Goal: Find specific page/section: Find specific page/section

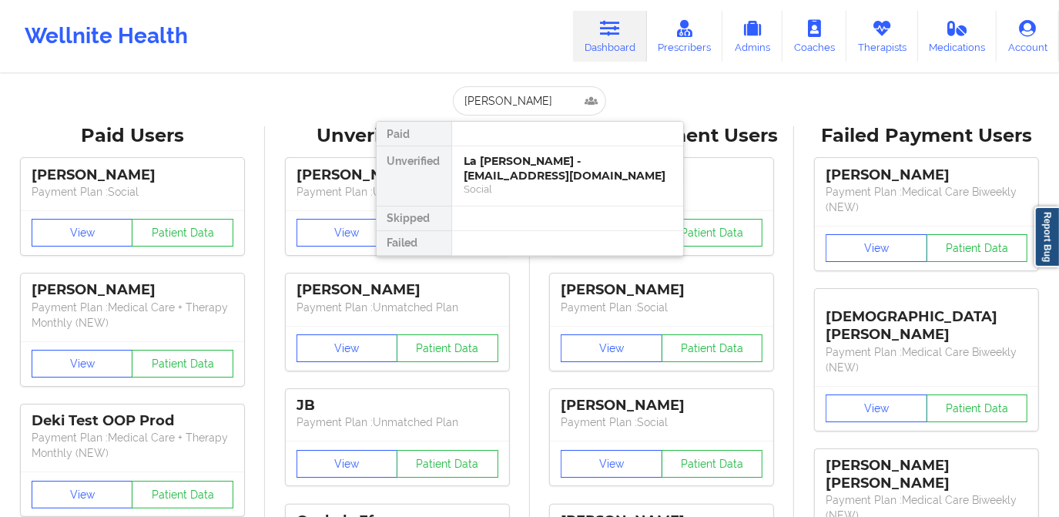
type input "[PERSON_NAME]"
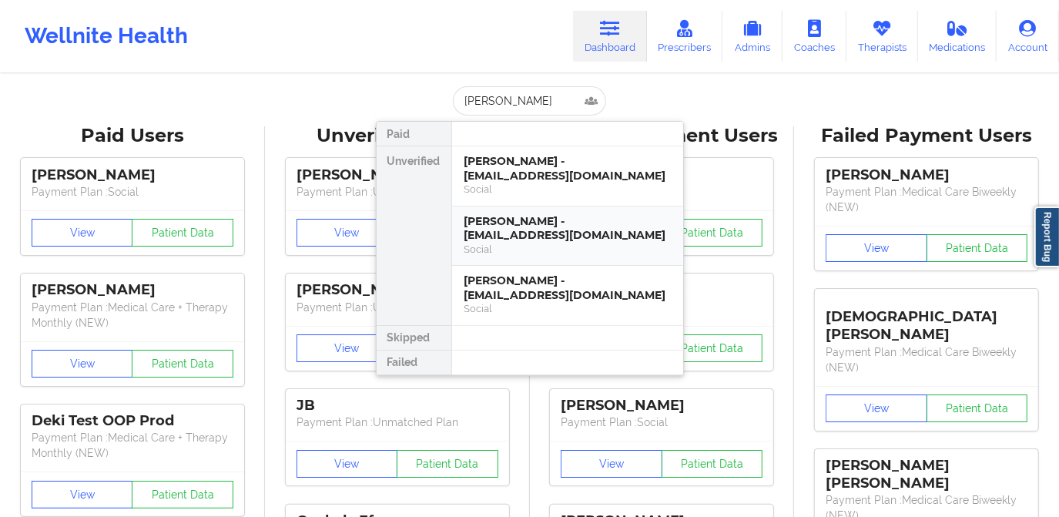
click at [574, 235] on div "[PERSON_NAME] - [EMAIL_ADDRESS][DOMAIN_NAME]" at bounding box center [567, 228] width 206 height 28
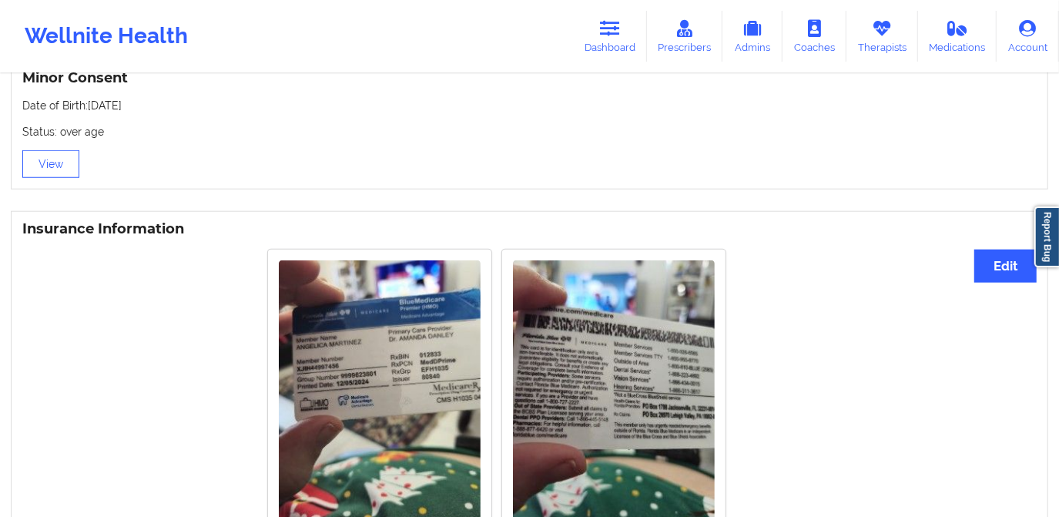
scroll to position [1050, 0]
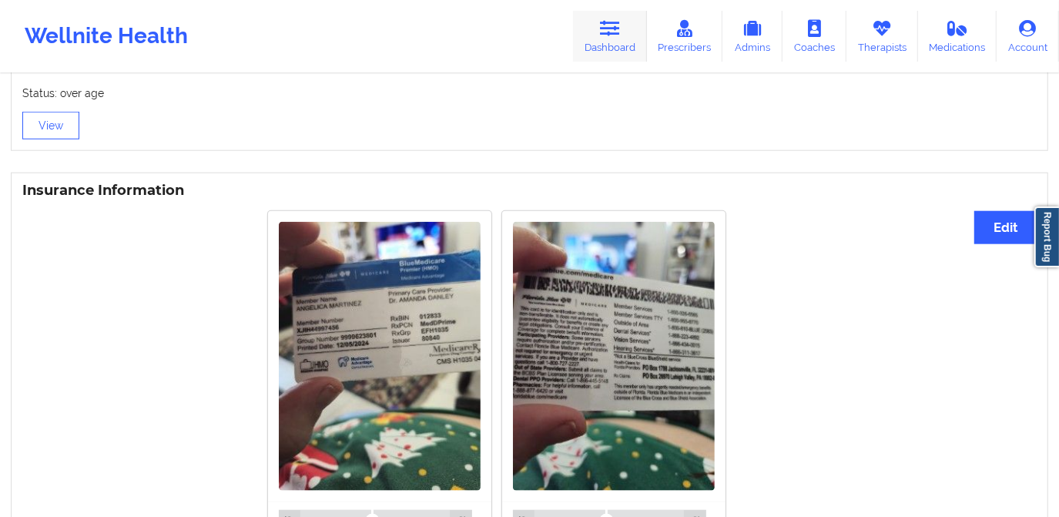
click at [617, 22] on icon at bounding box center [610, 28] width 20 height 17
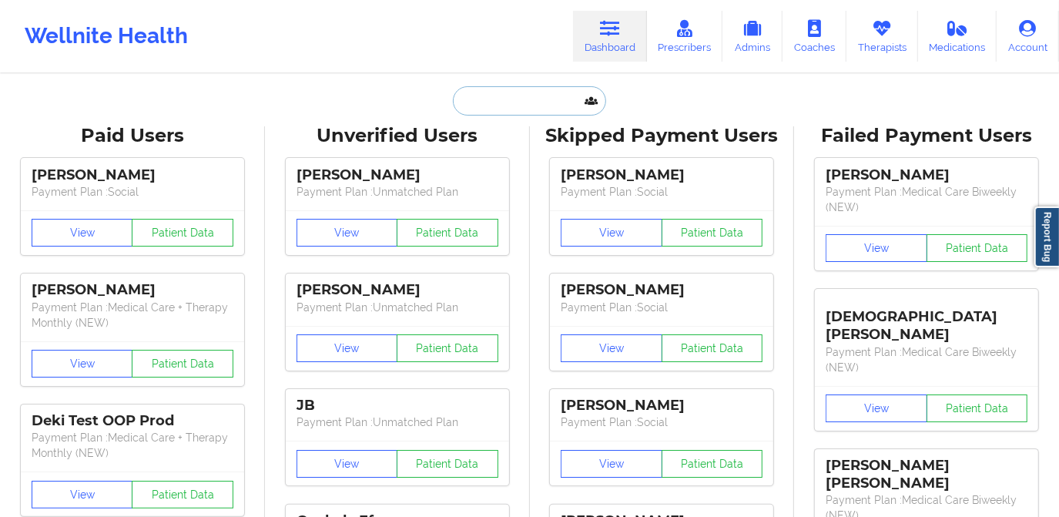
click at [519, 104] on input "text" at bounding box center [529, 100] width 153 height 29
paste input "[EMAIL_ADDRESS][DOMAIN_NAME]"
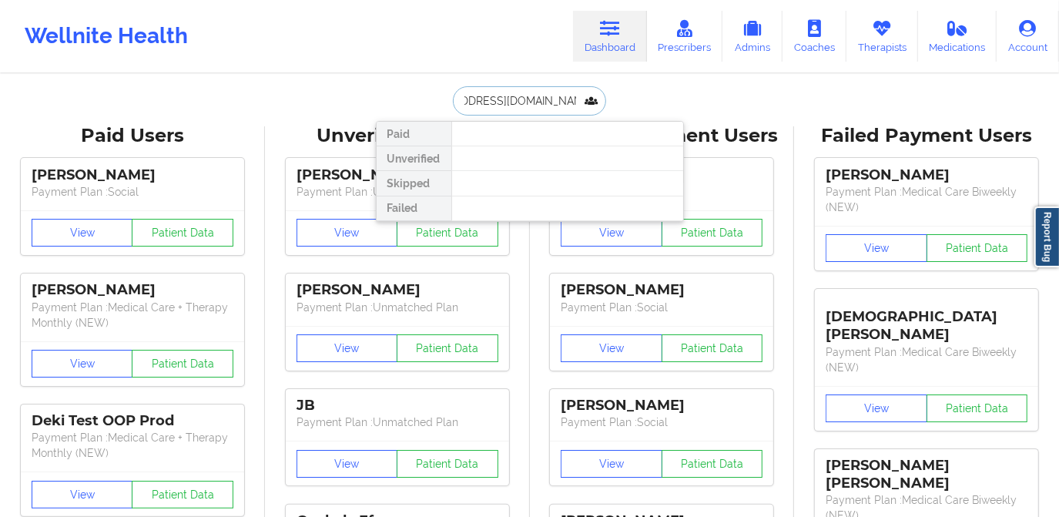
click at [460, 99] on input "[EMAIL_ADDRESS][DOMAIN_NAME]" at bounding box center [529, 100] width 153 height 29
drag, startPoint x: 498, startPoint y: 100, endPoint x: 592, endPoint y: 102, distance: 94.0
click at [592, 102] on input "[EMAIL_ADDRESS][DOMAIN_NAME]" at bounding box center [529, 100] width 153 height 29
click at [589, 102] on input "[EMAIL_ADDRESS][DOMAIN_NAME]" at bounding box center [529, 100] width 153 height 29
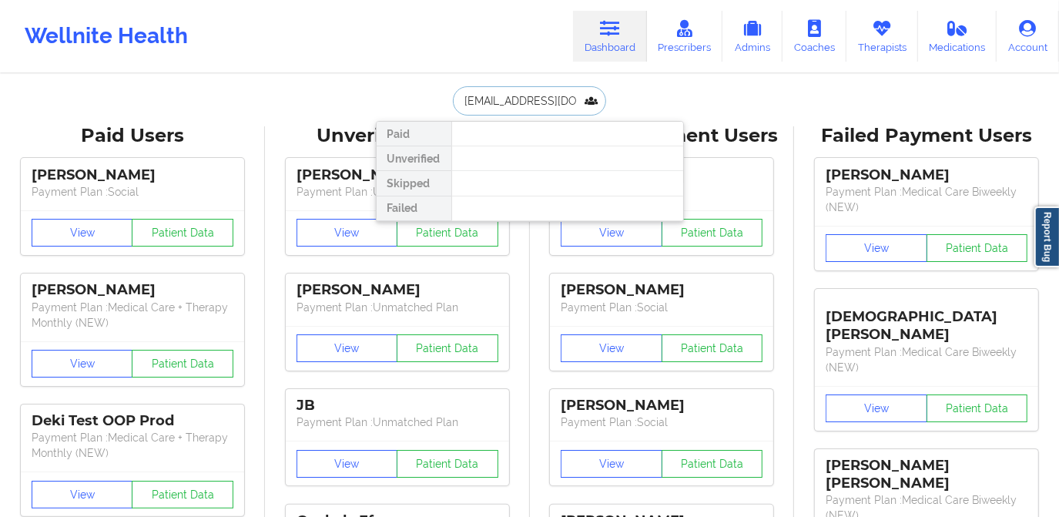
drag, startPoint x: 582, startPoint y: 99, endPoint x: 431, endPoint y: 106, distance: 151.9
click at [431, 106] on div "[EMAIL_ADDRESS][DOMAIN_NAME] Paid Unverified Skipped Failed" at bounding box center [530, 100] width 308 height 29
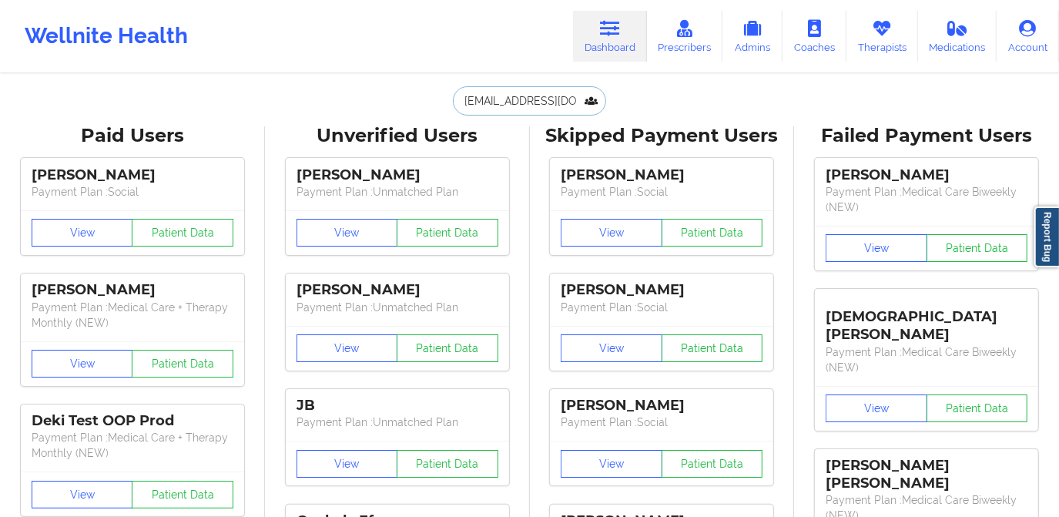
click at [465, 102] on input "[EMAIL_ADDRESS][DOMAIN_NAME]" at bounding box center [529, 100] width 153 height 29
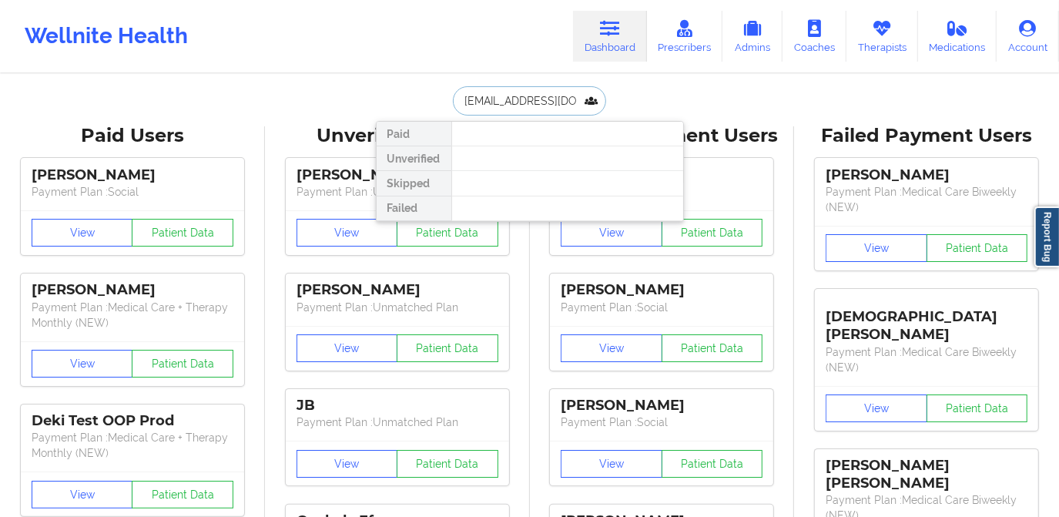
click at [462, 102] on input "[EMAIL_ADDRESS][DOMAIN_NAME]" at bounding box center [529, 100] width 153 height 29
type input "[EMAIL_ADDRESS][DOMAIN_NAME]"
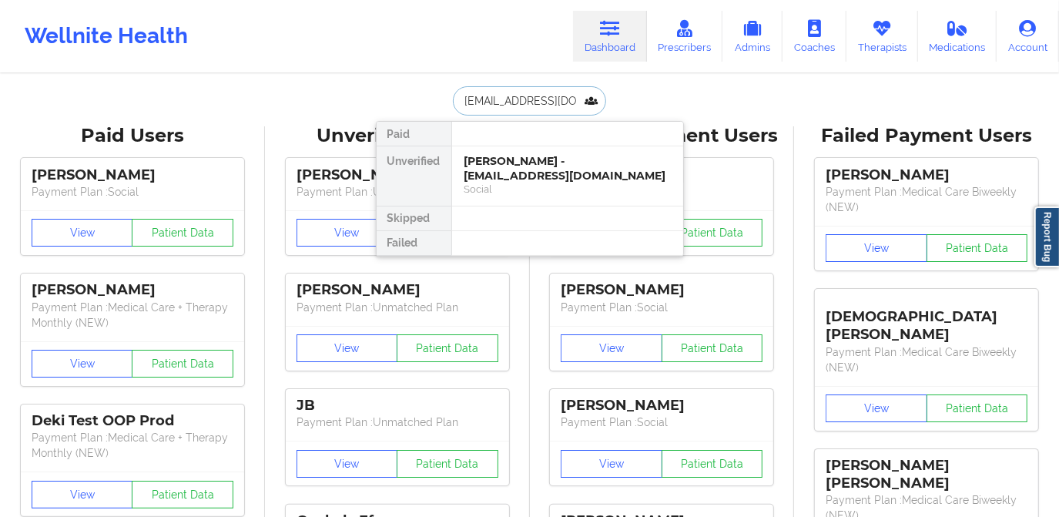
click at [544, 156] on div "[PERSON_NAME] - [EMAIL_ADDRESS][DOMAIN_NAME]" at bounding box center [567, 168] width 206 height 28
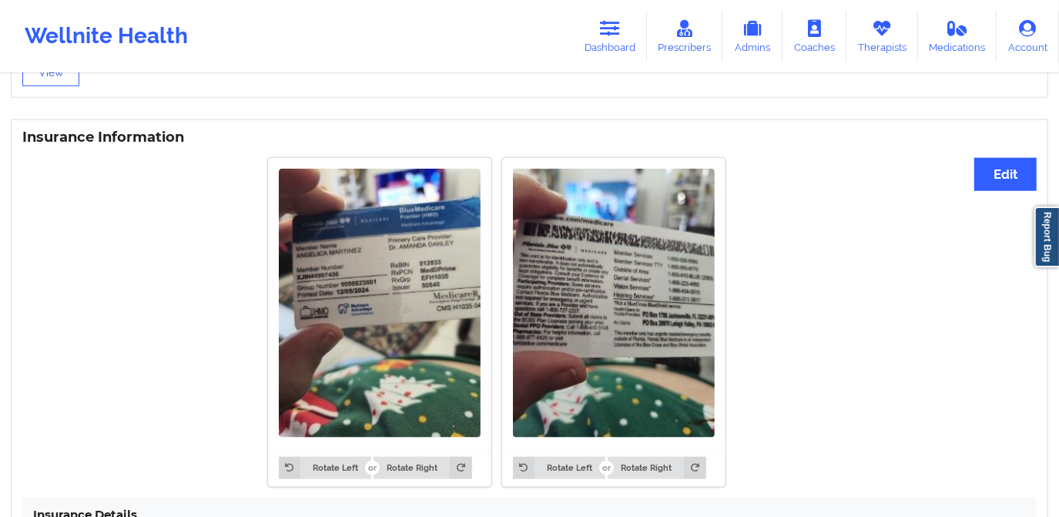
scroll to position [1120, 0]
